Goal: Information Seeking & Learning: Learn about a topic

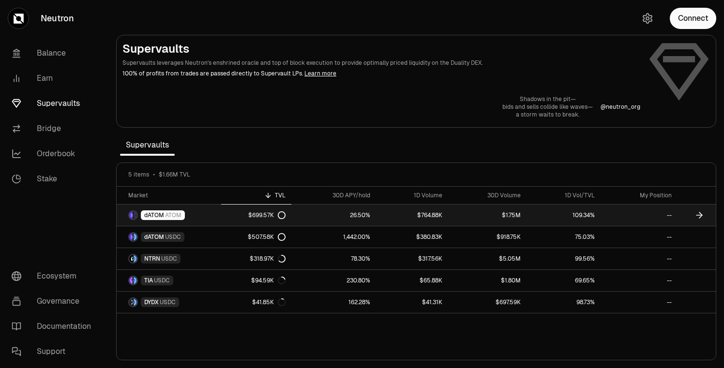
click at [217, 216] on link "dATOM ATOM" at bounding box center [169, 215] width 105 height 21
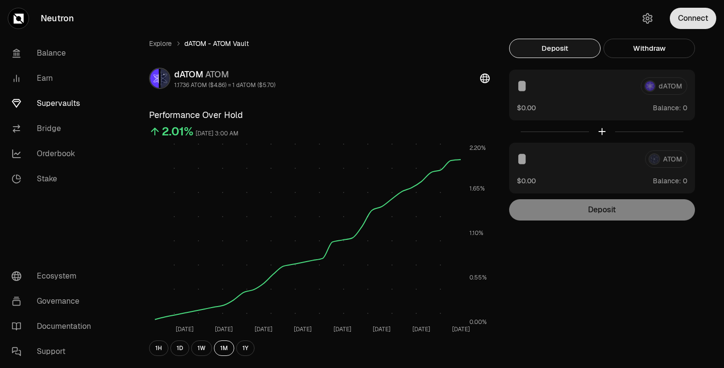
click at [689, 20] on button "Connect" at bounding box center [693, 18] width 46 height 21
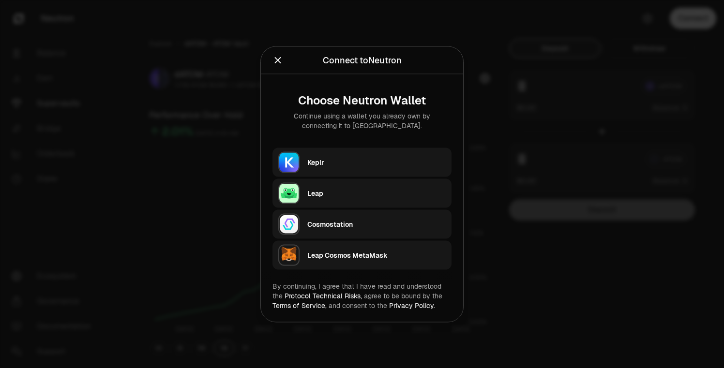
click at [526, 64] on div at bounding box center [362, 184] width 724 height 368
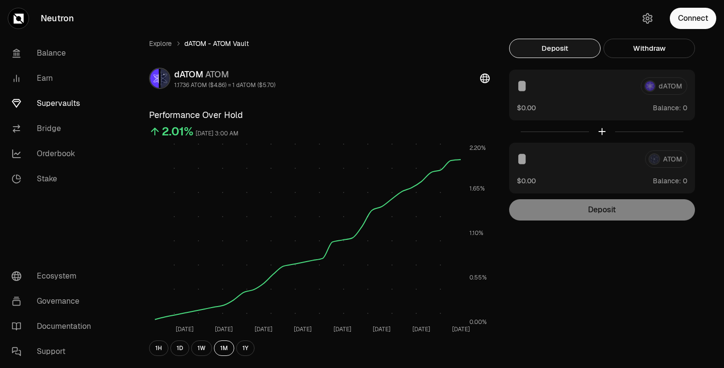
click at [542, 96] on div "dATOM $0.00 Balance:" at bounding box center [602, 95] width 186 height 51
click at [607, 133] on div at bounding box center [602, 132] width 186 height 22
click at [636, 51] on button "Withdraw" at bounding box center [649, 48] width 91 height 19
click at [566, 52] on button "Deposit" at bounding box center [554, 48] width 91 height 19
click at [60, 76] on link "Earn" at bounding box center [54, 78] width 101 height 25
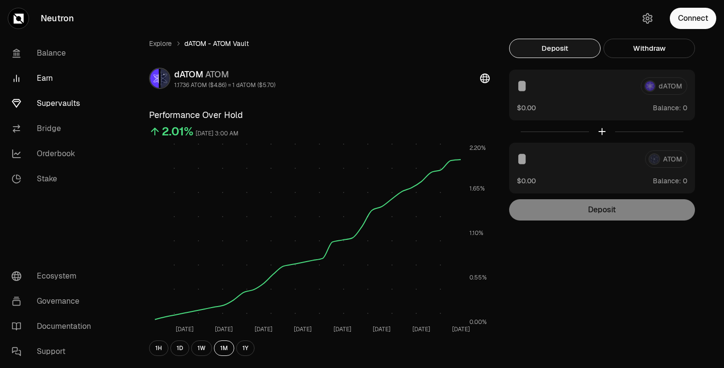
click at [50, 77] on link "Earn" at bounding box center [54, 78] width 101 height 25
click at [42, 75] on link "Earn" at bounding box center [54, 78] width 101 height 25
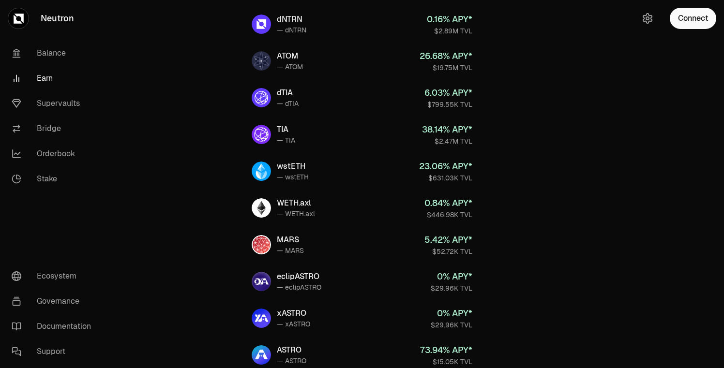
scroll to position [40, 0]
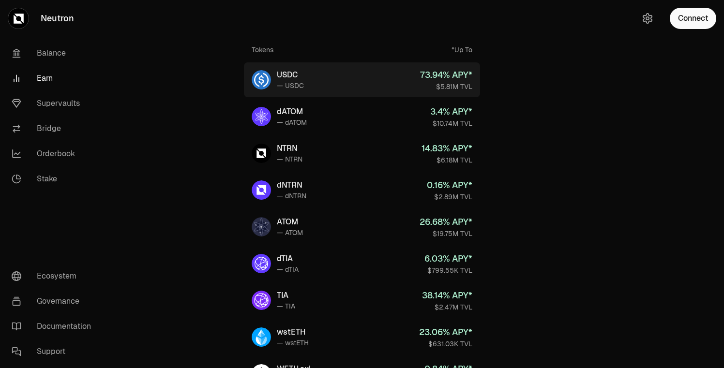
click at [360, 81] on link "USDC — USDC 73.94 % APY* $5.81M TVL" at bounding box center [362, 79] width 236 height 35
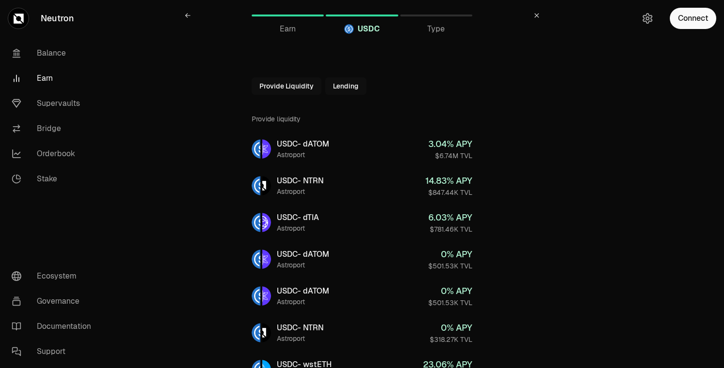
click at [184, 15] on link at bounding box center [187, 15] width 23 height 23
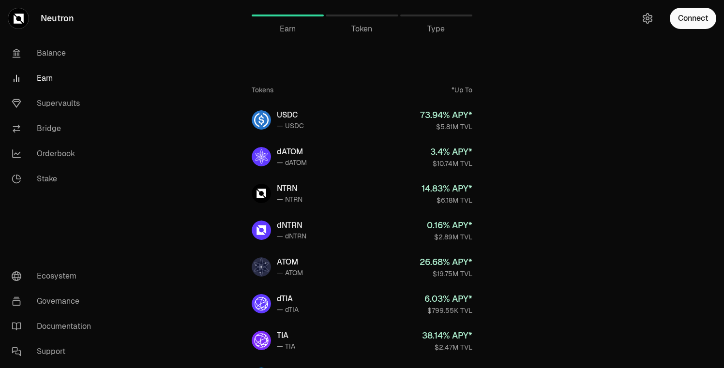
click at [360, 28] on span "Token" at bounding box center [361, 29] width 21 height 12
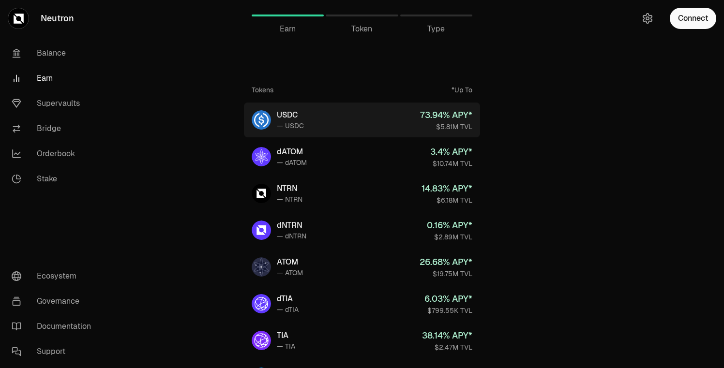
click at [329, 131] on link "USDC — USDC 73.94 % APY* $5.81M TVL" at bounding box center [362, 120] width 236 height 35
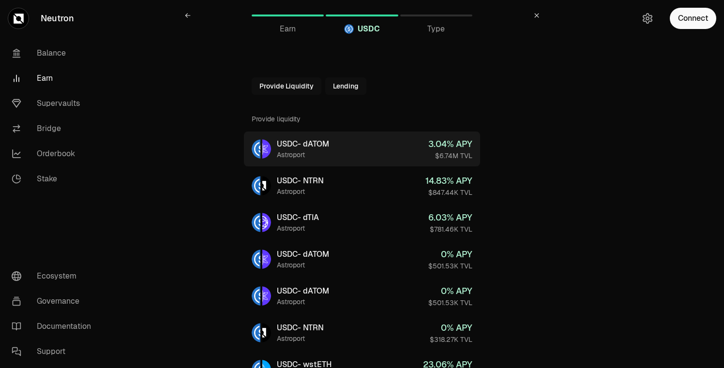
click at [321, 150] on div "Astroport" at bounding box center [303, 155] width 52 height 10
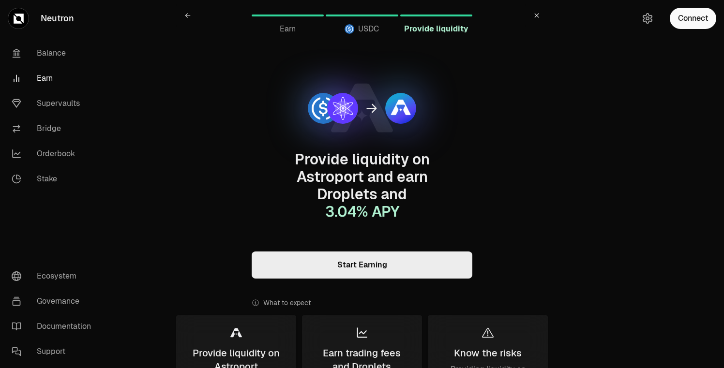
click at [187, 16] on icon at bounding box center [188, 16] width 6 height 6
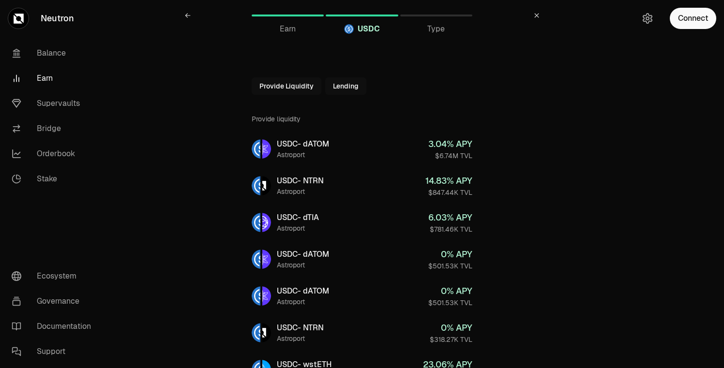
click at [187, 16] on icon at bounding box center [188, 16] width 6 height 6
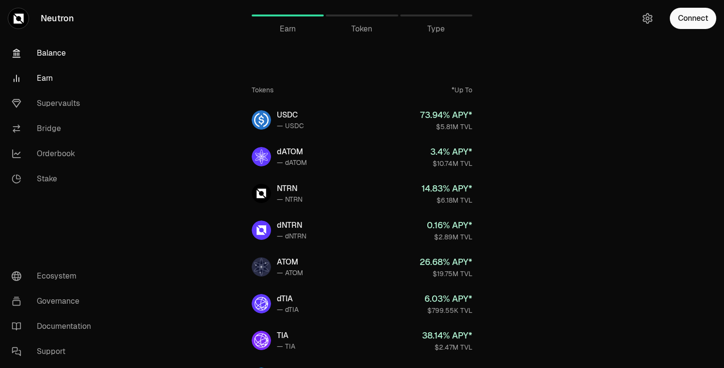
click at [60, 53] on link "Balance" at bounding box center [54, 53] width 101 height 25
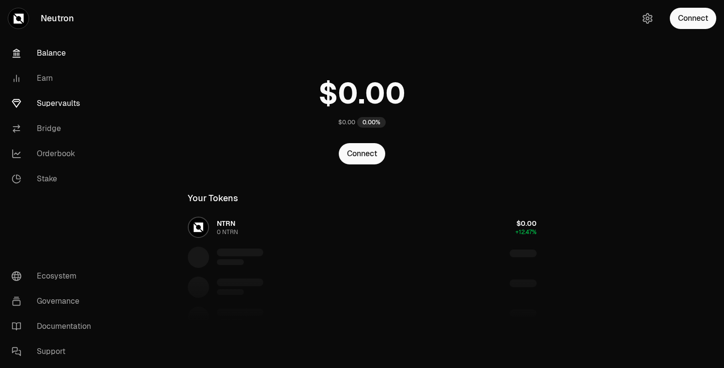
click at [50, 106] on link "Supervaults" at bounding box center [54, 103] width 101 height 25
